Goal: Transaction & Acquisition: Purchase product/service

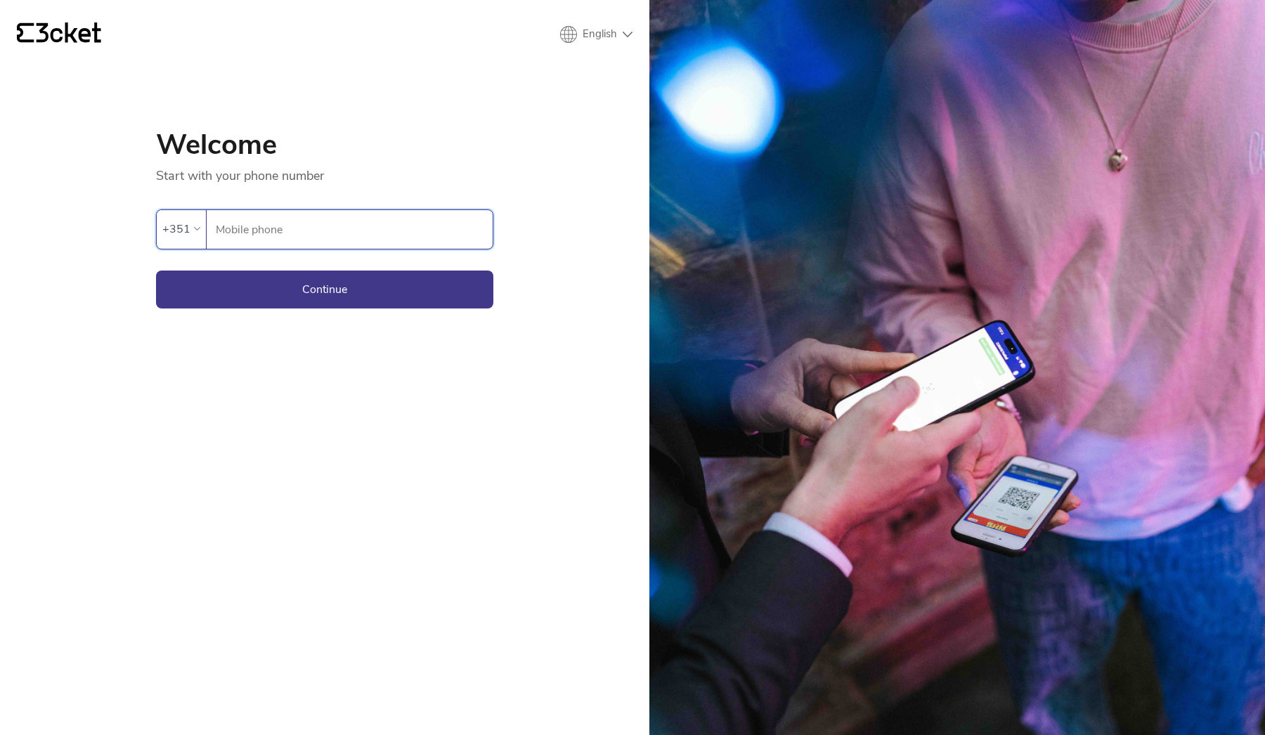
click at [346, 231] on input "Mobile phone" at bounding box center [354, 229] width 278 height 39
type input "914025378"
click at [361, 291] on button "Continue" at bounding box center [324, 290] width 337 height 38
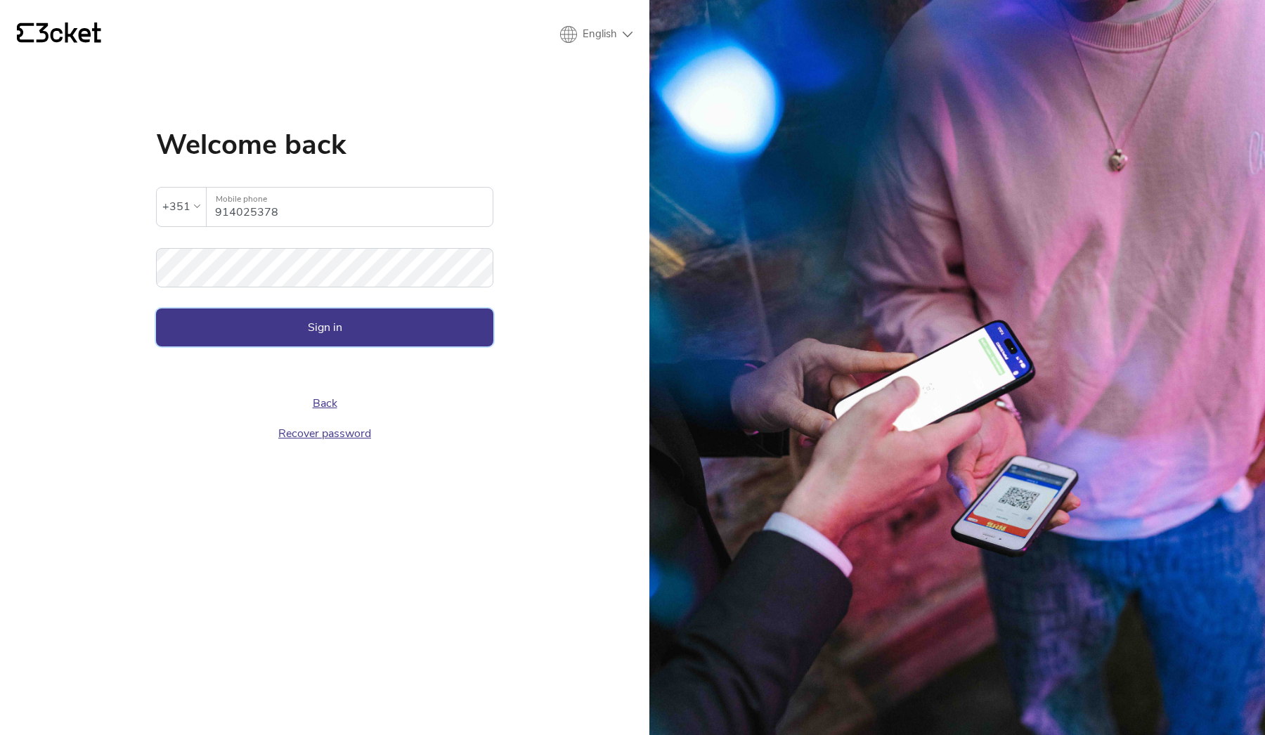
click at [338, 318] on button "Sign in" at bounding box center [324, 328] width 337 height 38
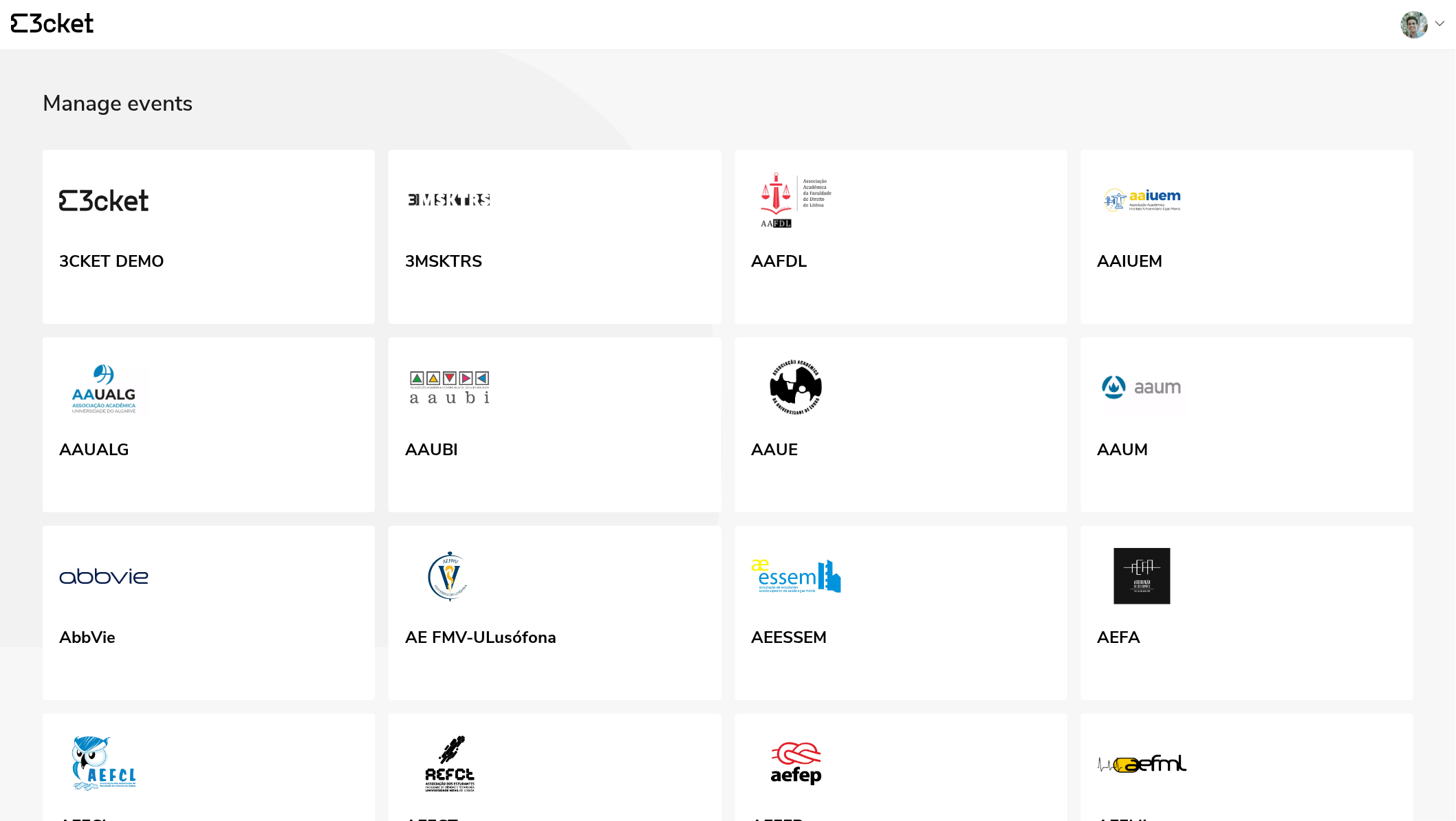
scroll to position [1050, 0]
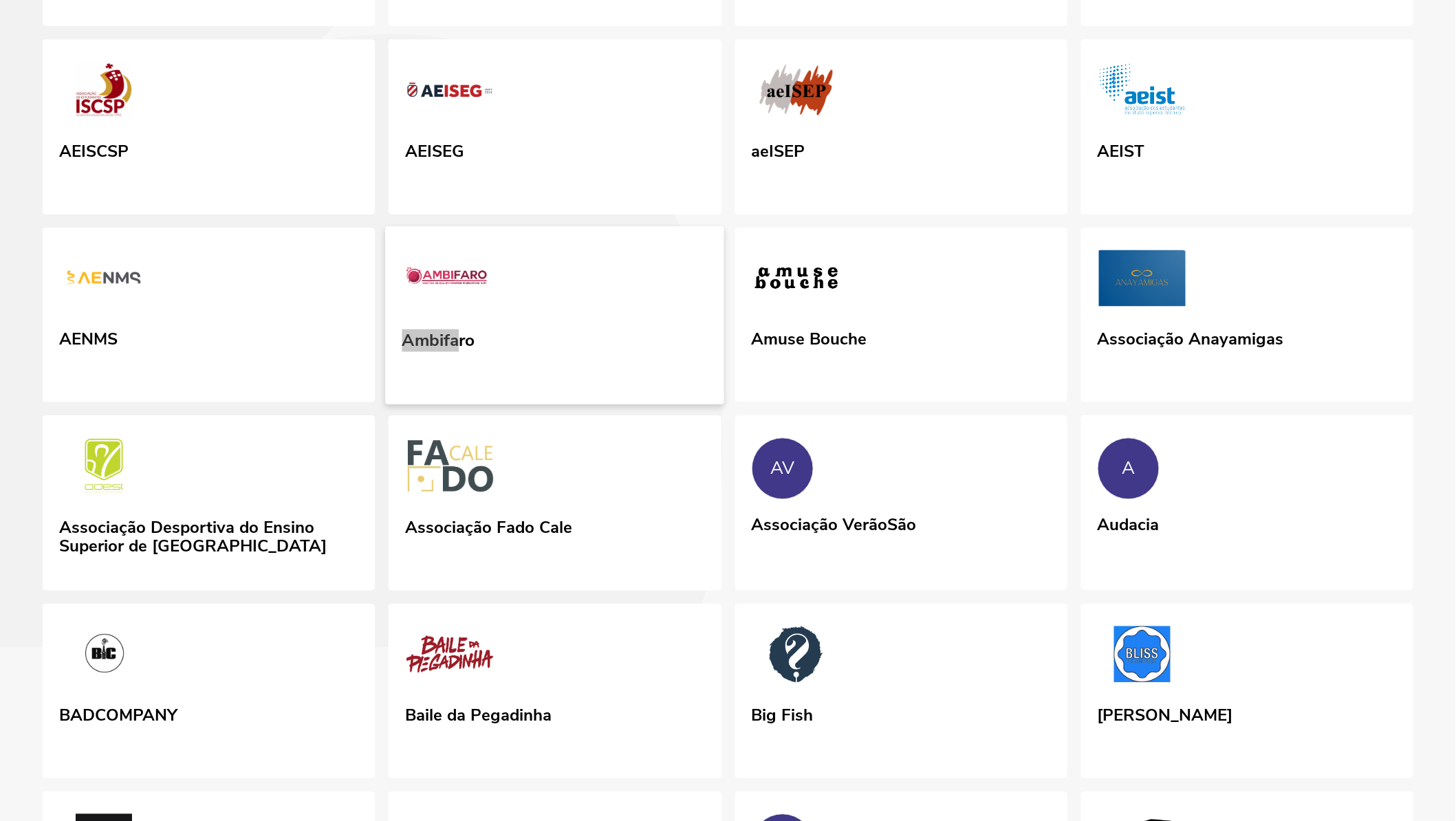
click at [657, 404] on link "Ambifaro" at bounding box center [555, 315] width 339 height 178
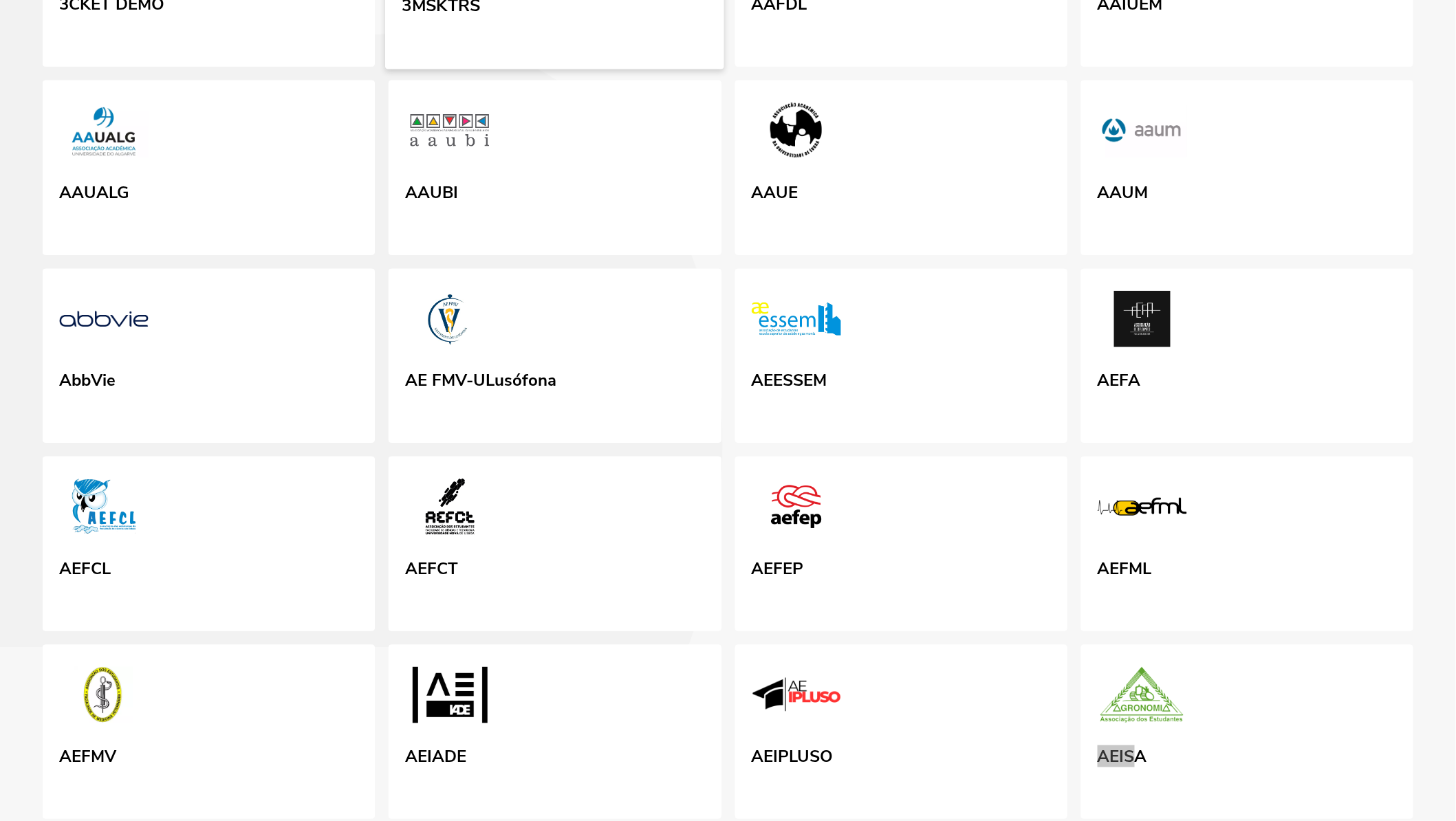
scroll to position [851, 0]
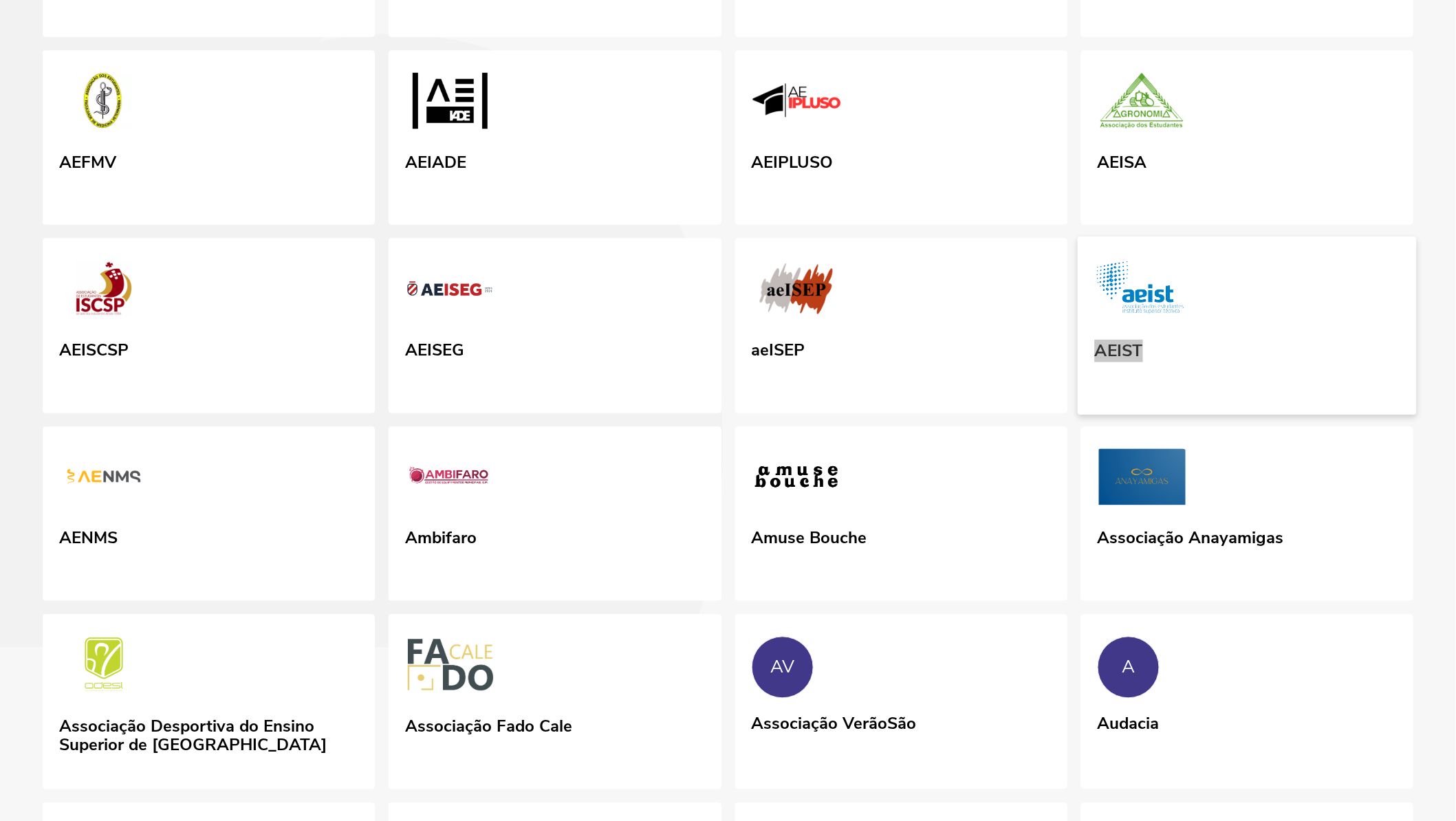
click at [1234, 364] on link "AEIST" at bounding box center [1247, 326] width 339 height 178
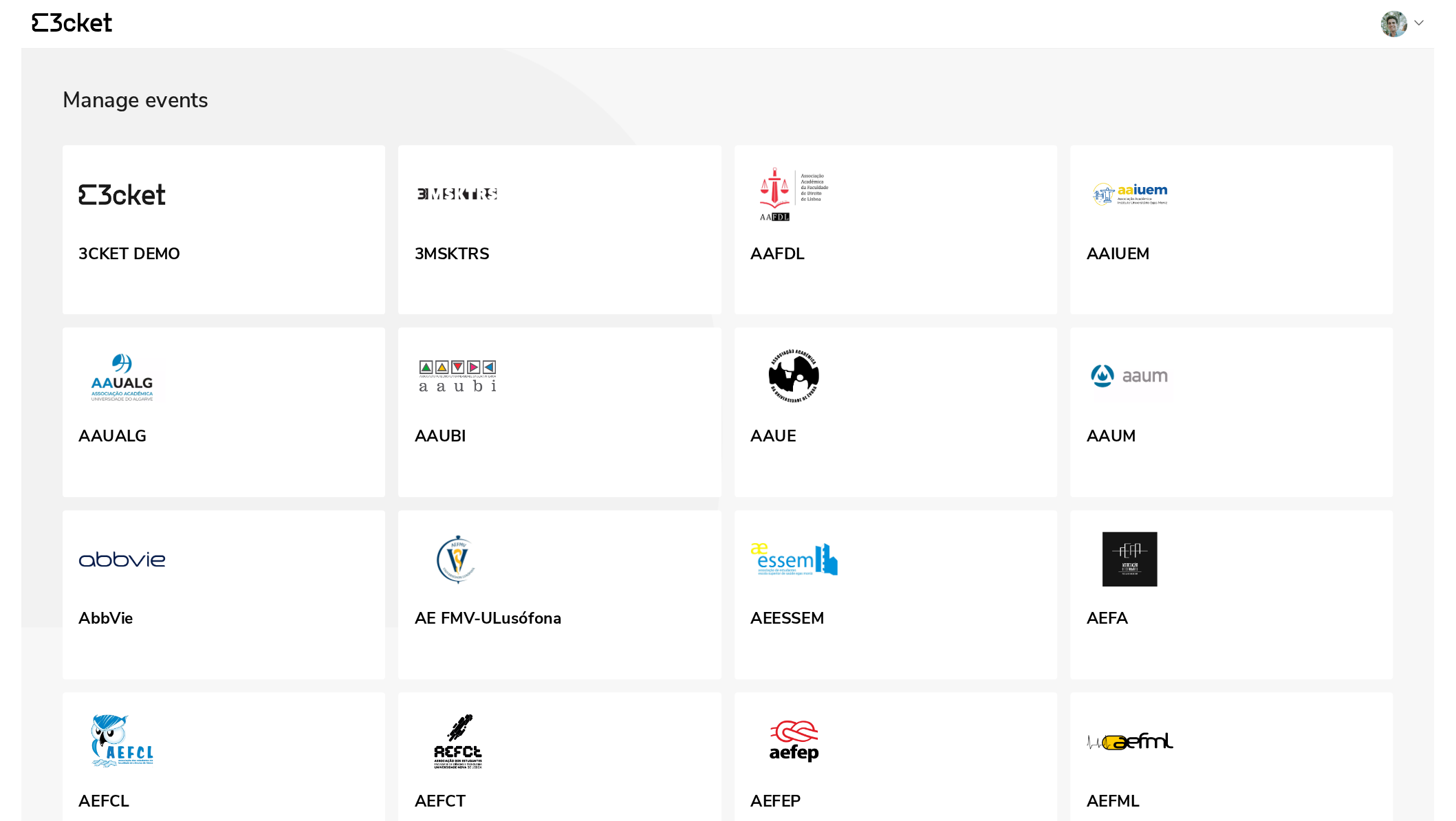
scroll to position [839, 0]
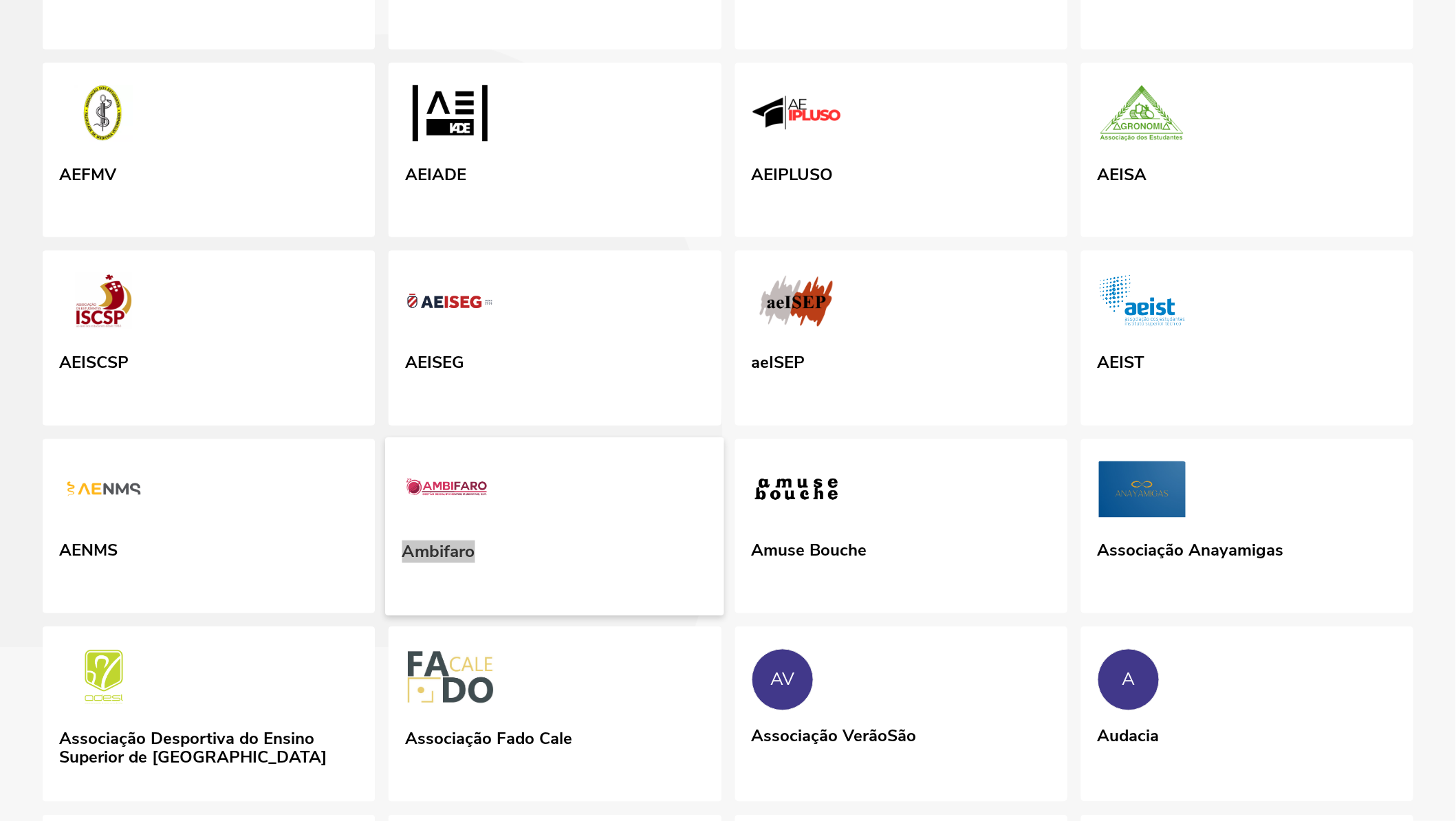
click at [517, 566] on link "Ambifaro" at bounding box center [555, 526] width 339 height 178
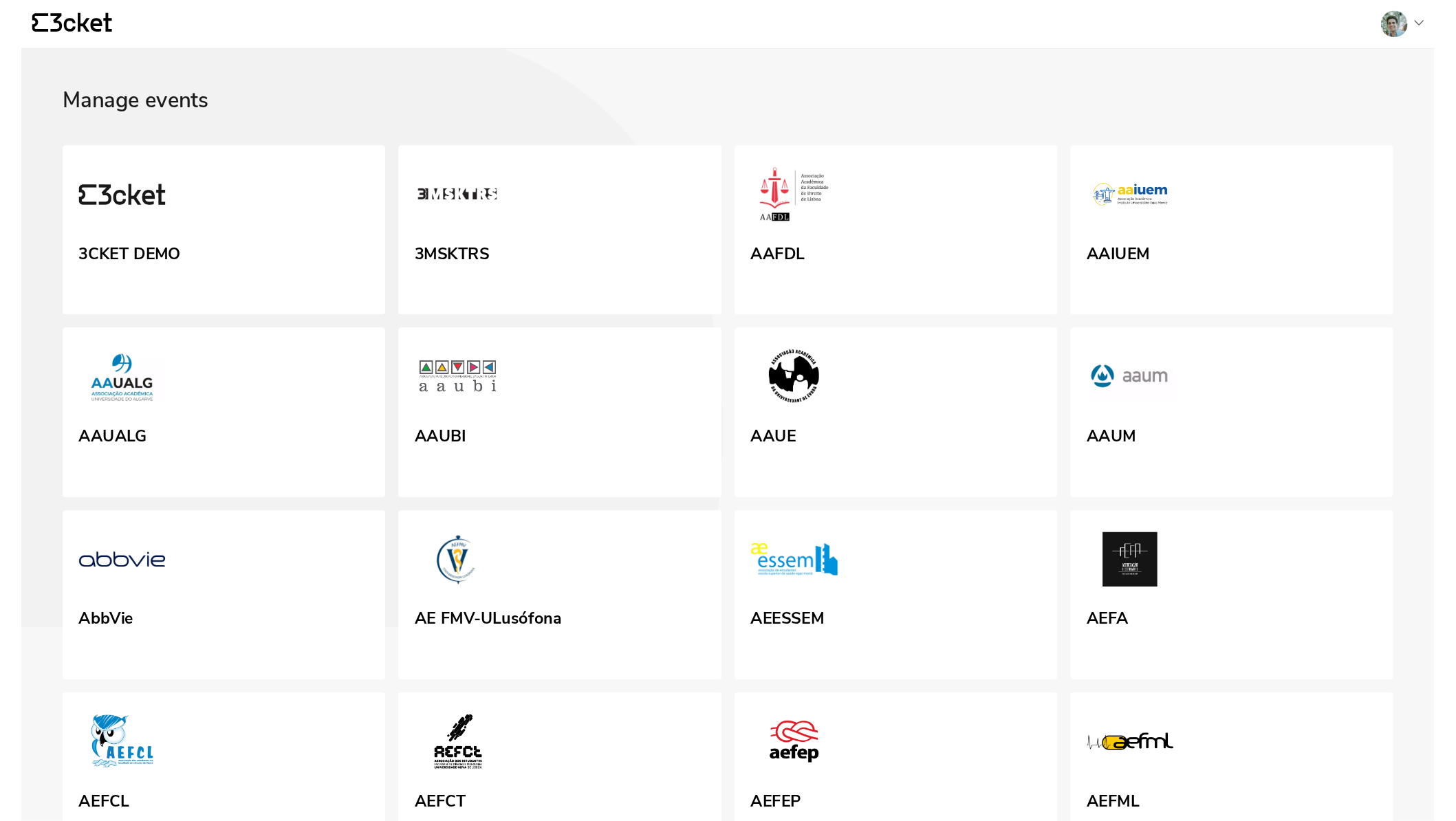
scroll to position [1037, 0]
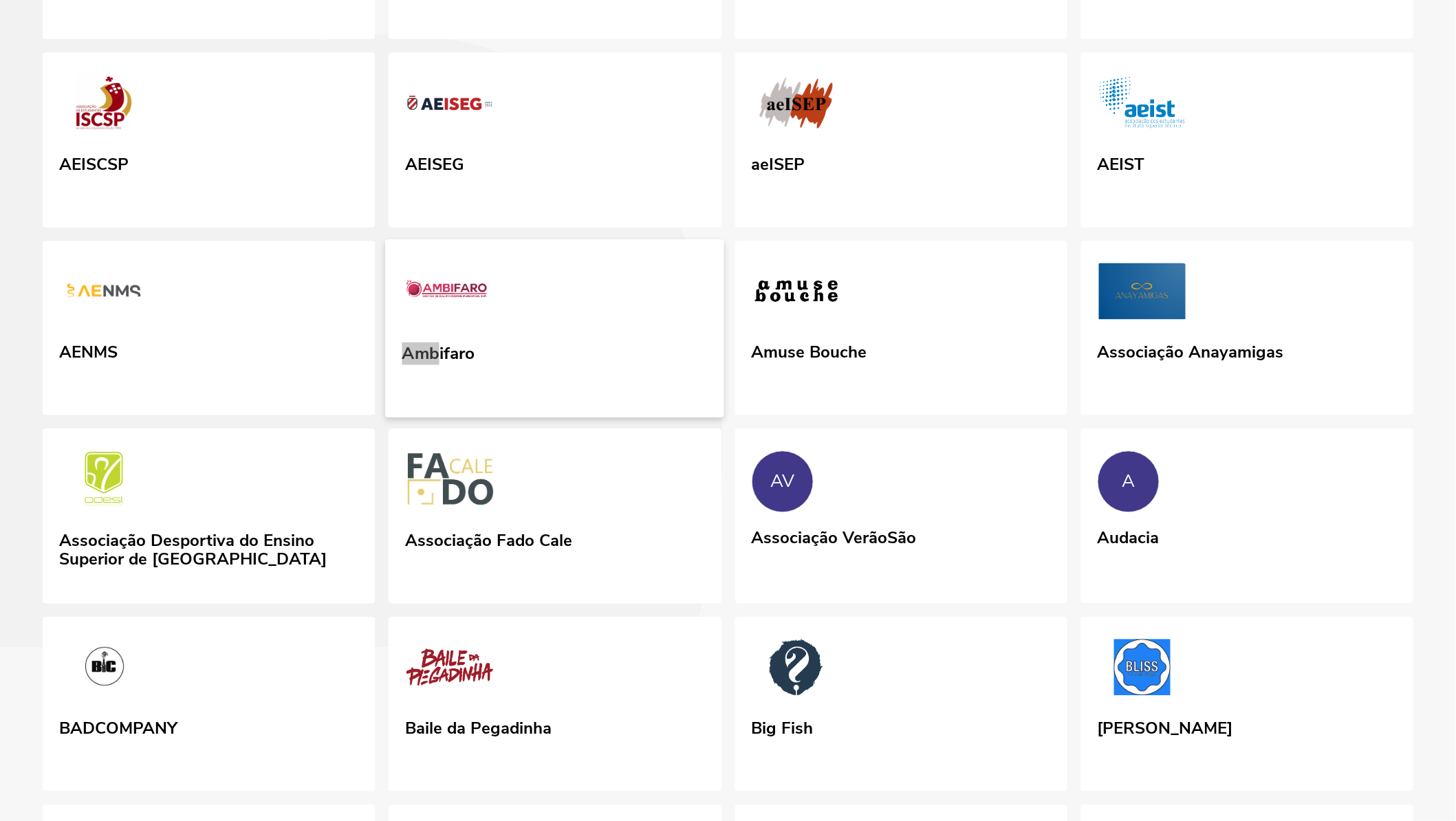
click at [515, 418] on link "Ambifaro" at bounding box center [555, 329] width 339 height 178
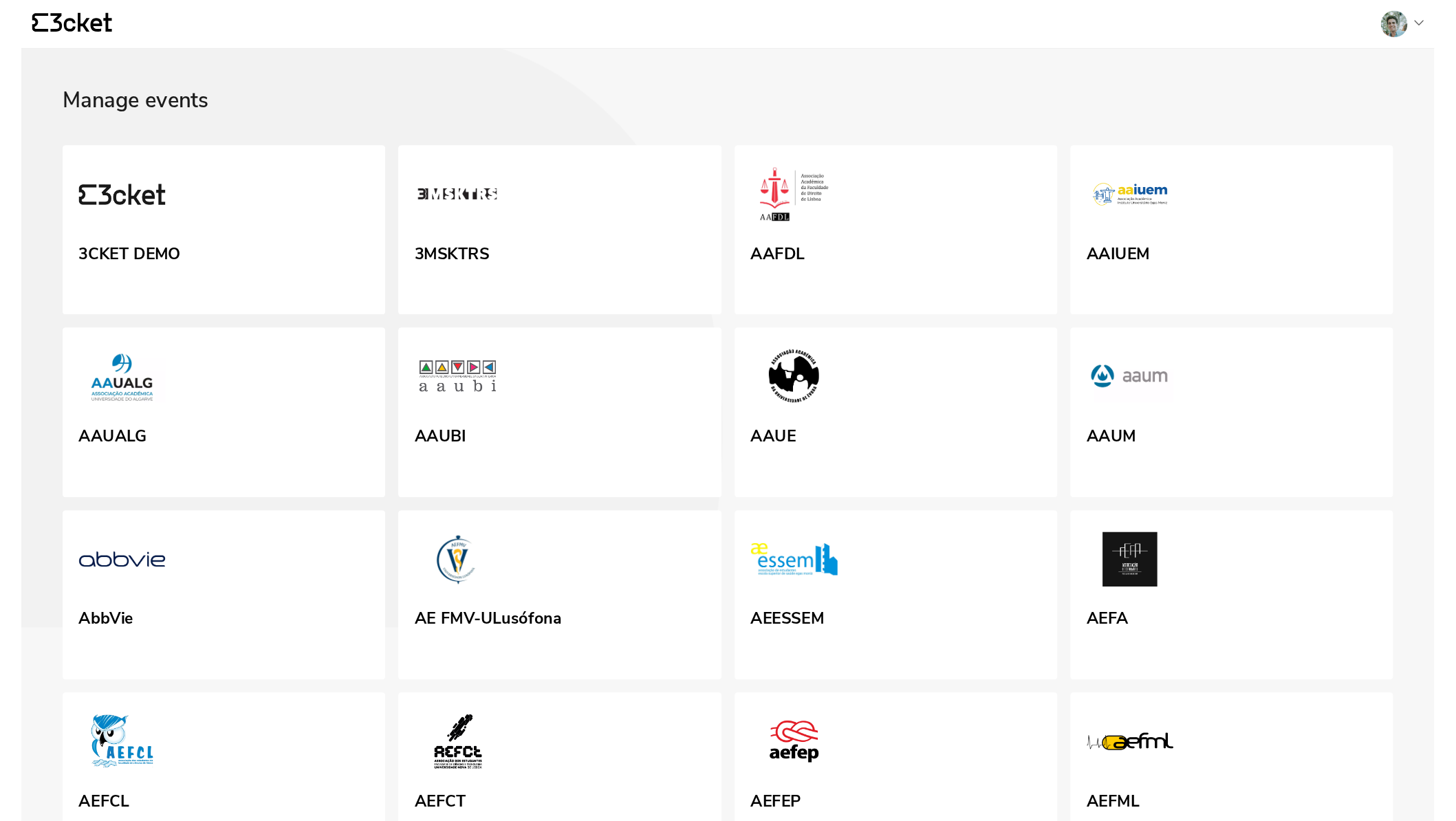
scroll to position [1037, 0]
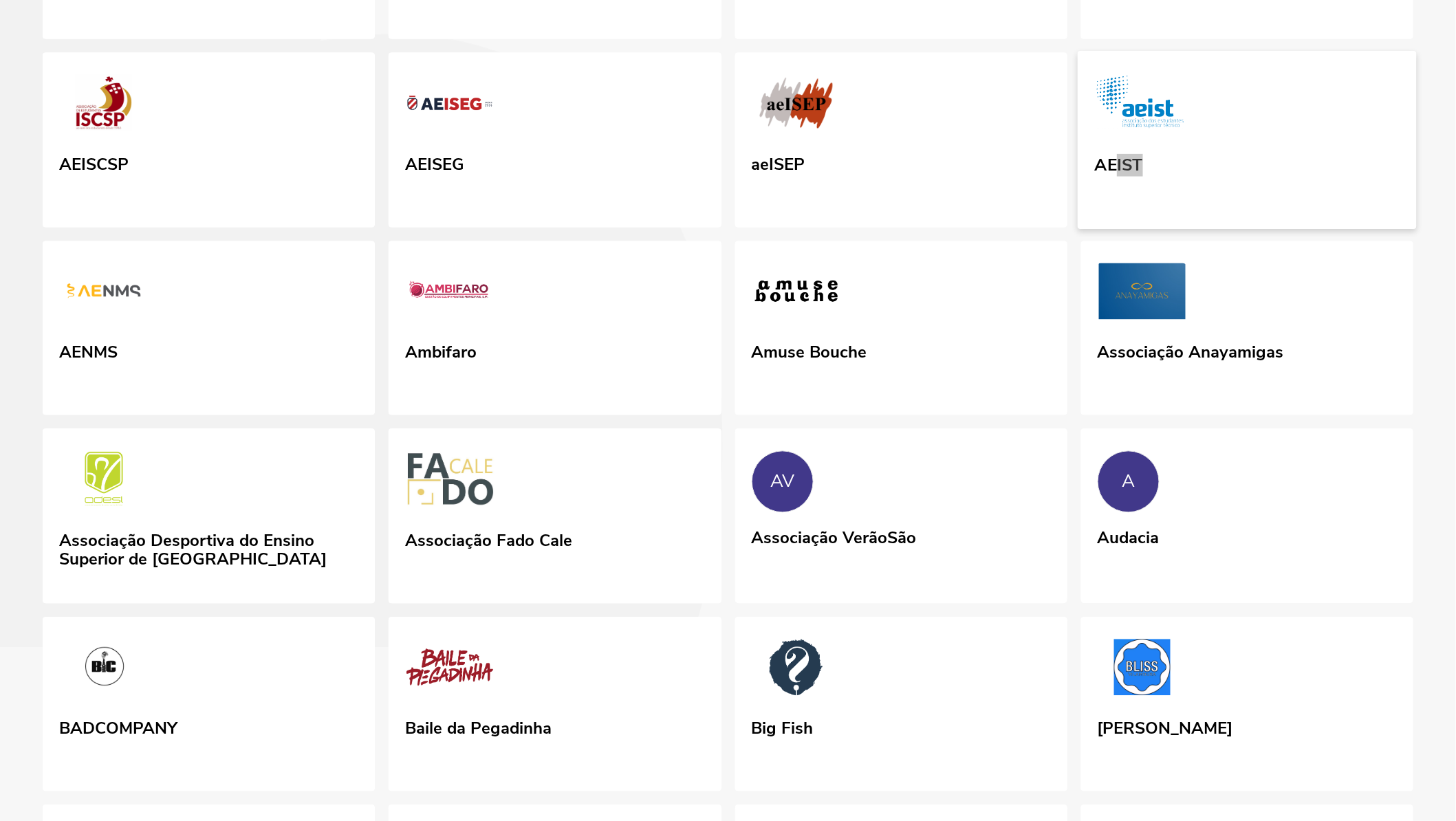
click at [1196, 205] on link "AEIST" at bounding box center [1247, 141] width 339 height 178
